Goal: Task Accomplishment & Management: Complete application form

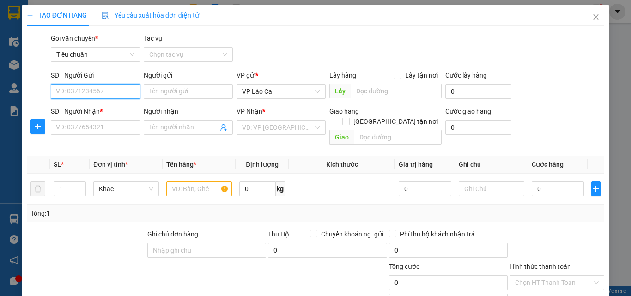
click at [90, 96] on input "SĐT Người Gửi" at bounding box center [95, 91] width 89 height 15
click at [90, 90] on input "SĐT Người Gửi" at bounding box center [95, 91] width 89 height 15
click at [94, 114] on div "0388691330" at bounding box center [94, 110] width 77 height 10
type input "0388691330"
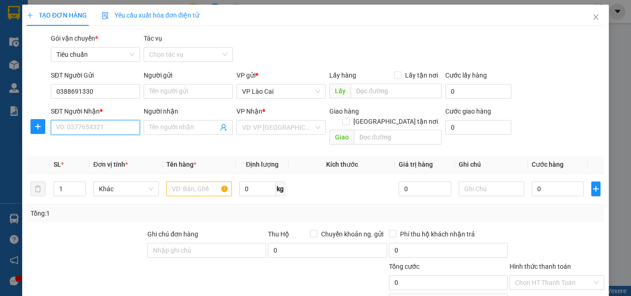
click at [94, 128] on input "SĐT Người Nhận *" at bounding box center [95, 127] width 89 height 15
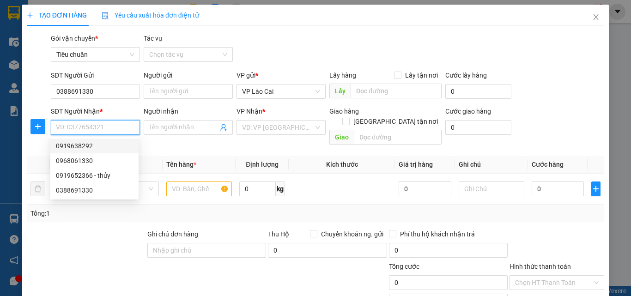
click at [96, 146] on div "0919638292" at bounding box center [94, 146] width 77 height 10
type input "0919638292"
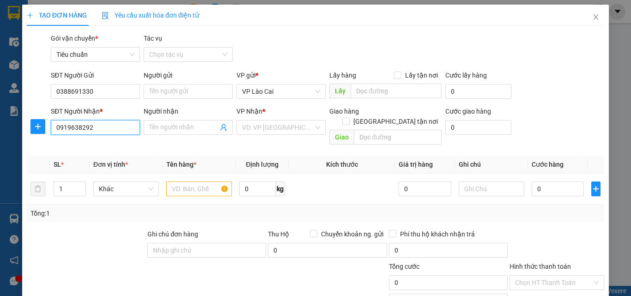
type input "BÃI CHÁY"
click at [195, 181] on input "text" at bounding box center [199, 188] width 66 height 15
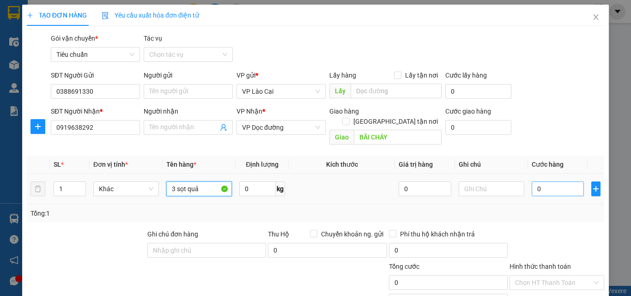
type input "3 sọt quả"
click at [550, 181] on input "0" at bounding box center [557, 188] width 52 height 15
type input "1"
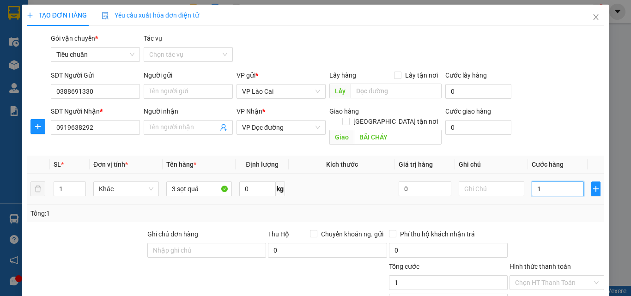
type input "15"
type input "150"
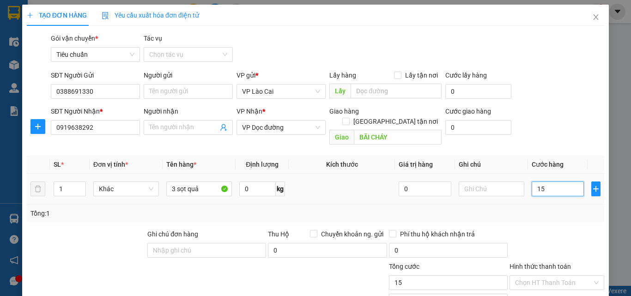
type input "150"
type input "150.000"
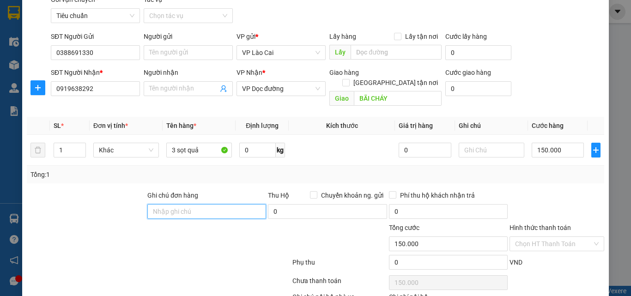
scroll to position [92, 0]
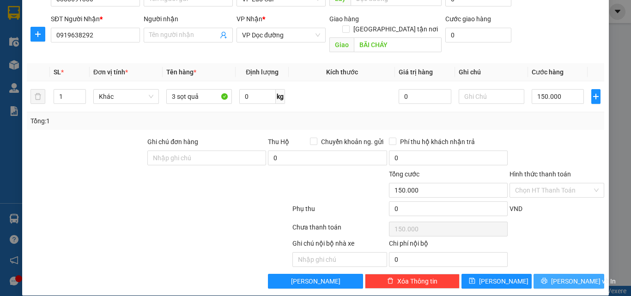
click at [565, 276] on span "[PERSON_NAME] và In" at bounding box center [583, 281] width 65 height 10
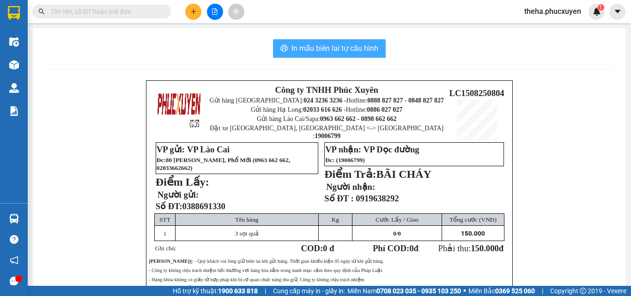
click at [367, 48] on span "In mẫu biên lai tự cấu hình" at bounding box center [334, 48] width 87 height 12
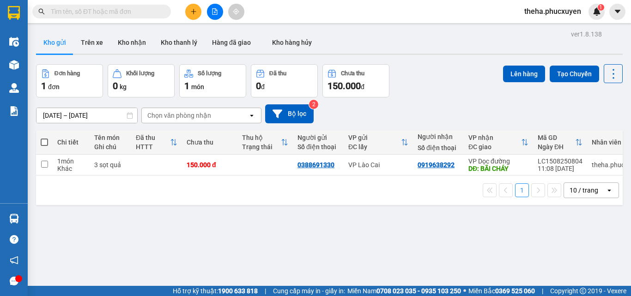
click at [189, 12] on button at bounding box center [193, 12] width 16 height 16
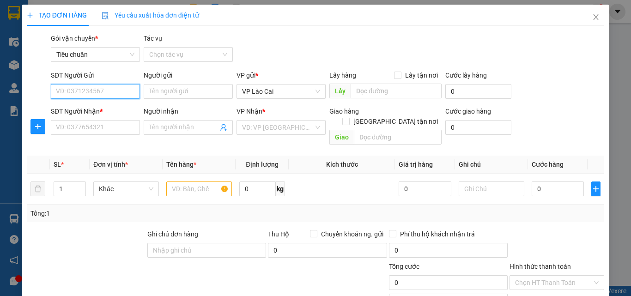
click at [109, 85] on input "SĐT Người Gửi" at bounding box center [95, 91] width 89 height 15
click at [111, 104] on div "0357297532" at bounding box center [94, 109] width 88 height 15
type input "0357297532"
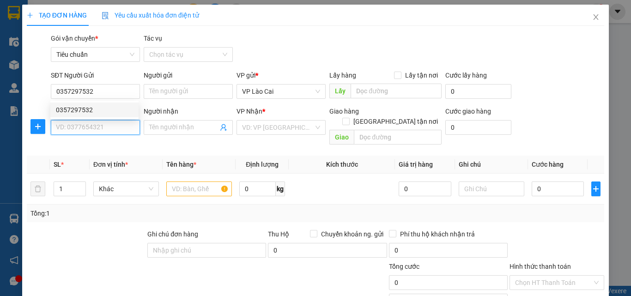
click at [104, 127] on input "SĐT Người Nhận *" at bounding box center [95, 127] width 89 height 15
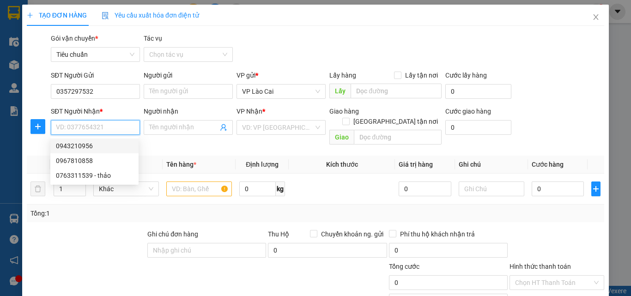
click at [90, 145] on div "0943210956" at bounding box center [94, 146] width 77 height 10
type input "0943210956"
type input "đông triều"
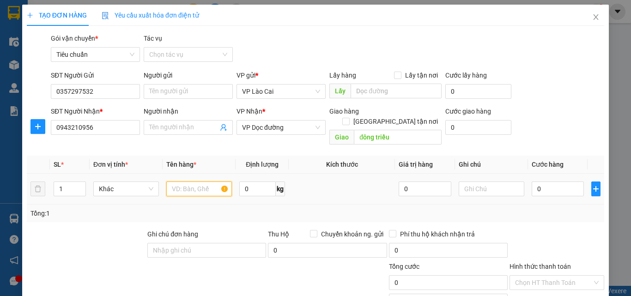
click at [196, 181] on input "text" at bounding box center [199, 188] width 66 height 15
type input "1 hộp hoa"
click at [550, 184] on input "0" at bounding box center [557, 188] width 52 height 15
type input "8"
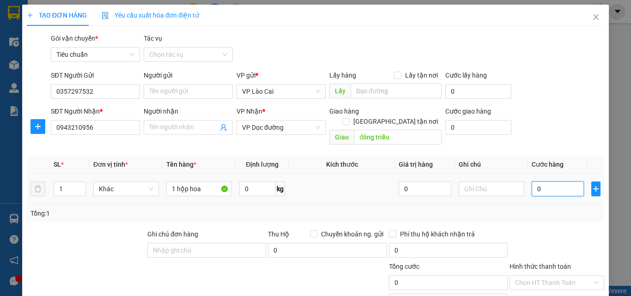
type input "8"
type input "80"
type input "80.000"
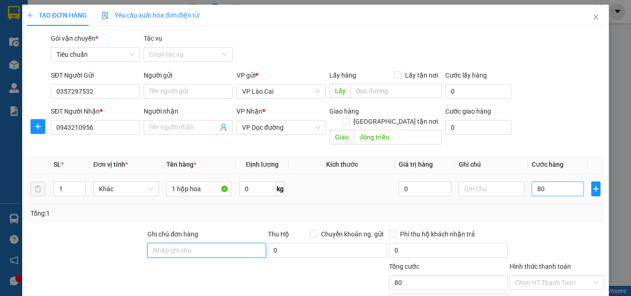
type input "80.000"
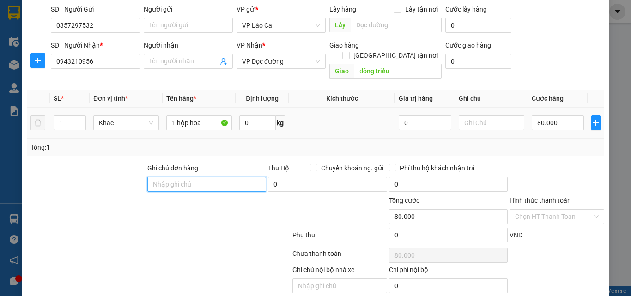
scroll to position [93, 0]
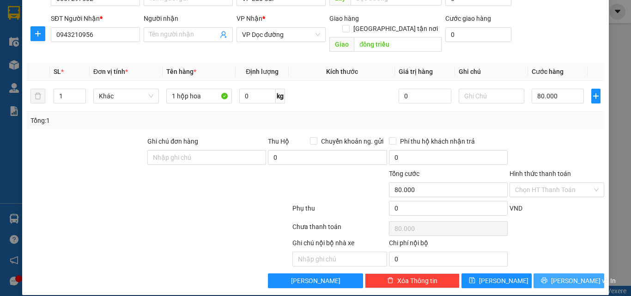
click at [571, 276] on span "[PERSON_NAME] và In" at bounding box center [583, 281] width 65 height 10
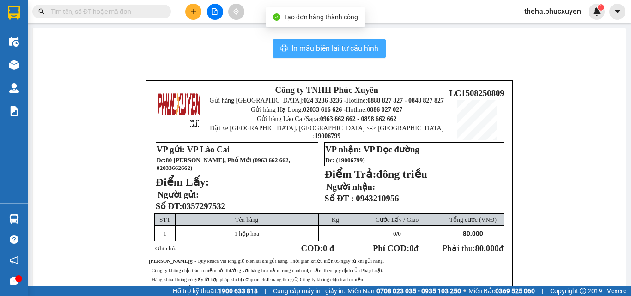
click at [322, 47] on span "In mẫu biên lai tự cấu hình" at bounding box center [334, 48] width 87 height 12
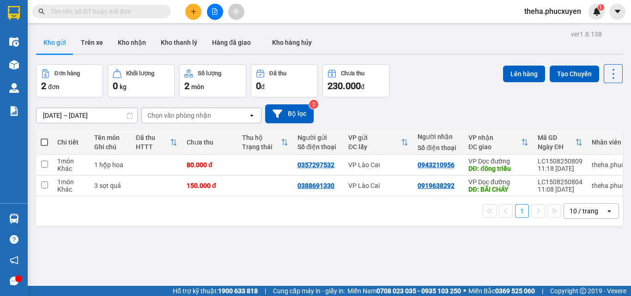
click at [196, 7] on button at bounding box center [193, 12] width 16 height 16
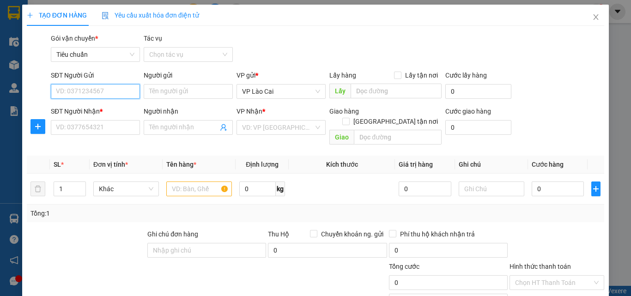
click at [116, 94] on input "SĐT Người Gửi" at bounding box center [95, 91] width 89 height 15
click at [109, 108] on div "0788089654" at bounding box center [94, 110] width 77 height 10
type input "0788089654"
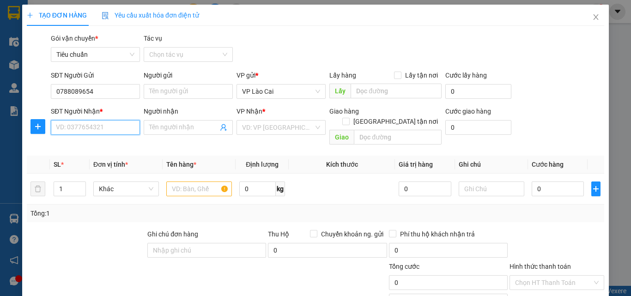
click at [106, 127] on input "SĐT Người Nhận *" at bounding box center [95, 127] width 89 height 15
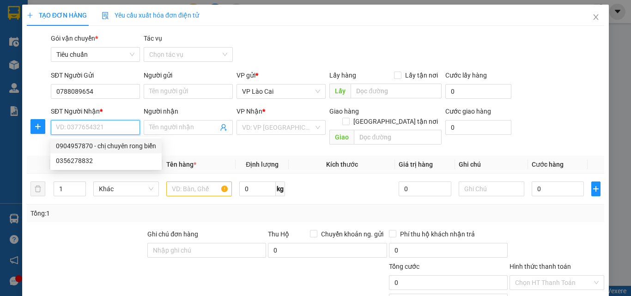
click at [85, 146] on div "0904957870 - chị chuyên rong biển" at bounding box center [106, 146] width 100 height 10
type input "0904957870"
type input "chị chuyên rong biển"
type input "UÔNG BÍ"
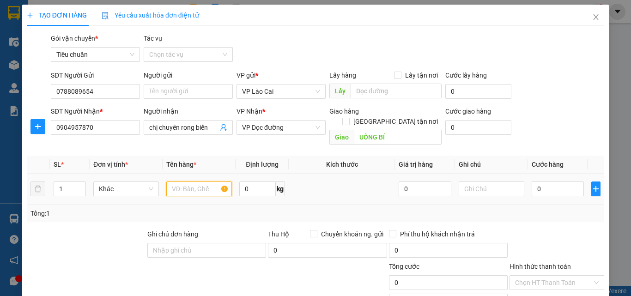
click at [187, 181] on input "text" at bounding box center [199, 188] width 66 height 15
click at [182, 181] on input "text" at bounding box center [199, 188] width 66 height 15
type input "3 xốp + 1 hộp nhỏ"
click at [552, 181] on input "0" at bounding box center [557, 188] width 52 height 15
type input "1"
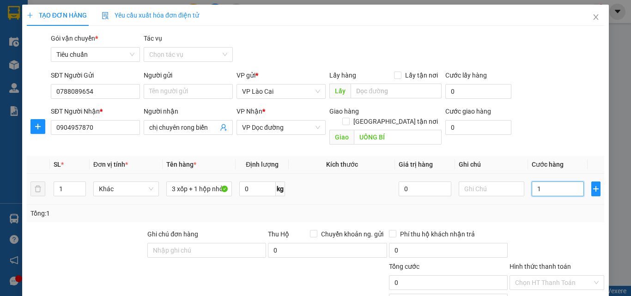
type input "1"
type input "13"
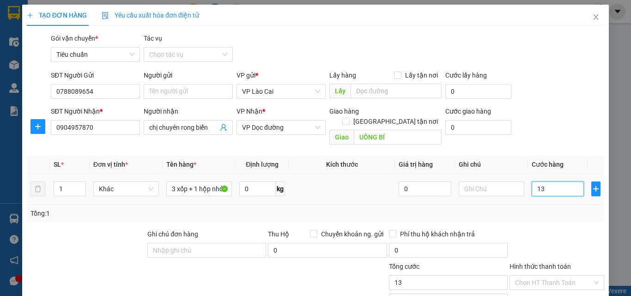
type input "130"
type input "130.000"
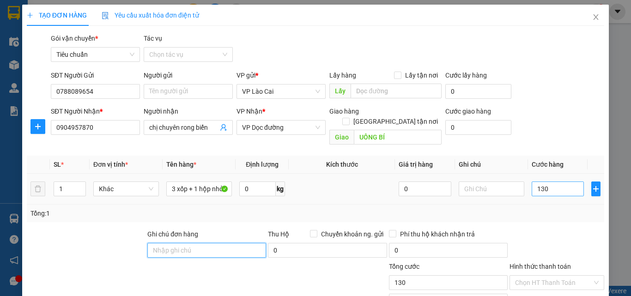
type input "130.000"
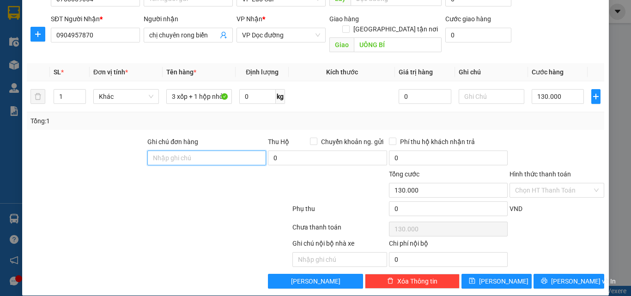
scroll to position [93, 0]
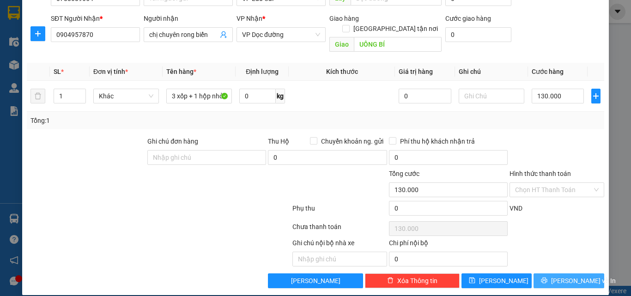
click at [573, 276] on span "[PERSON_NAME] và In" at bounding box center [583, 281] width 65 height 10
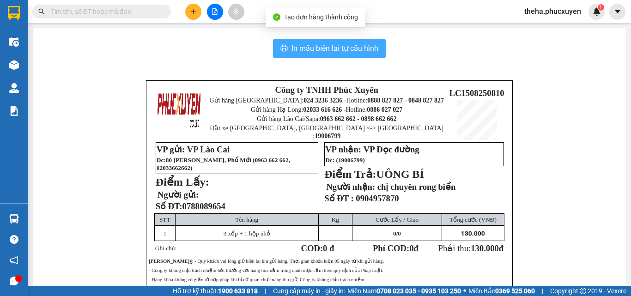
click at [341, 54] on button "In mẫu biên lai tự cấu hình" at bounding box center [329, 48] width 113 height 18
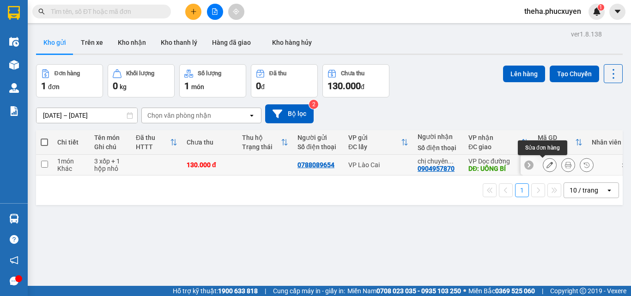
click at [544, 160] on button at bounding box center [549, 165] width 13 height 16
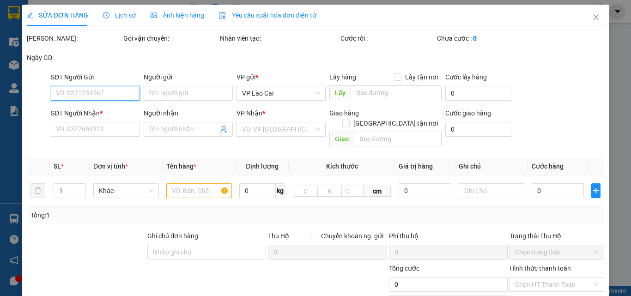
type input "0788089654"
type input "0904957870"
type input "chị chuyên rong biển"
type input "UÔNG BÍ"
type input "130.000"
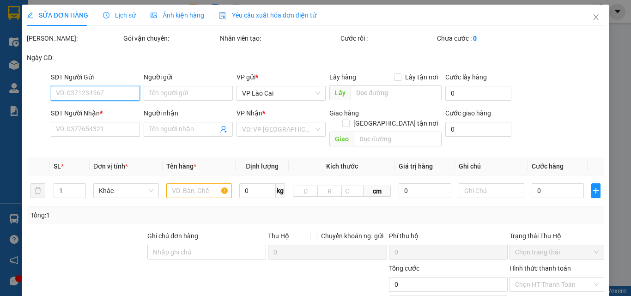
type input "130.000"
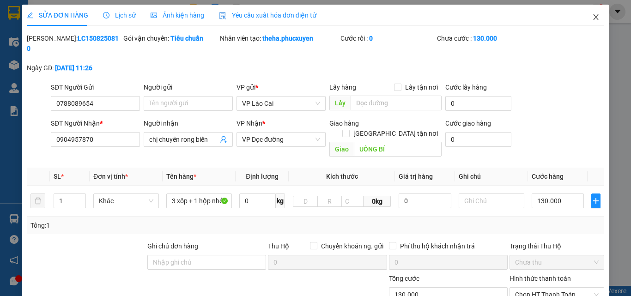
click at [590, 24] on span "Close" at bounding box center [596, 18] width 26 height 26
